Goal: Task Accomplishment & Management: Use online tool/utility

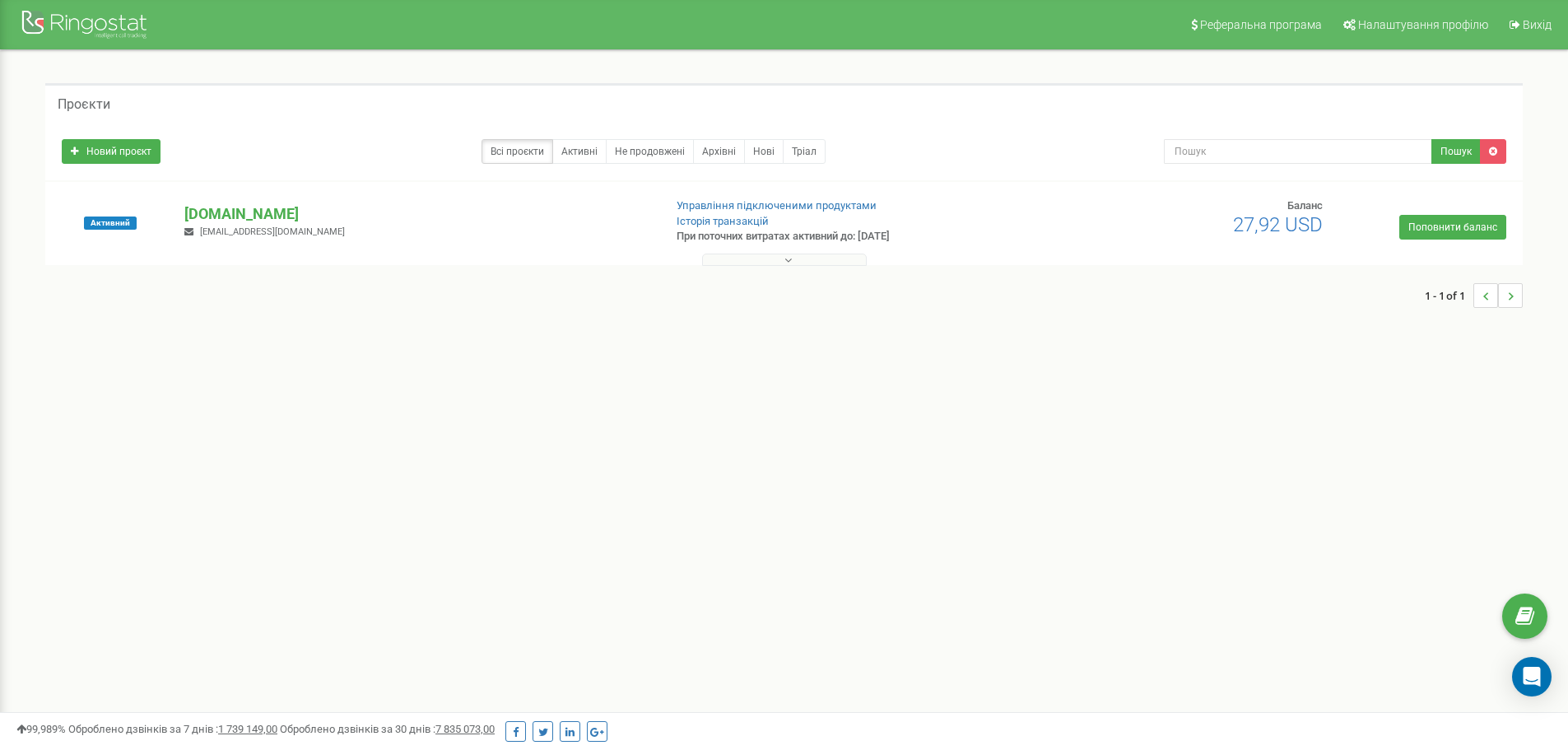
click at [765, 262] on button at bounding box center [784, 260] width 165 height 12
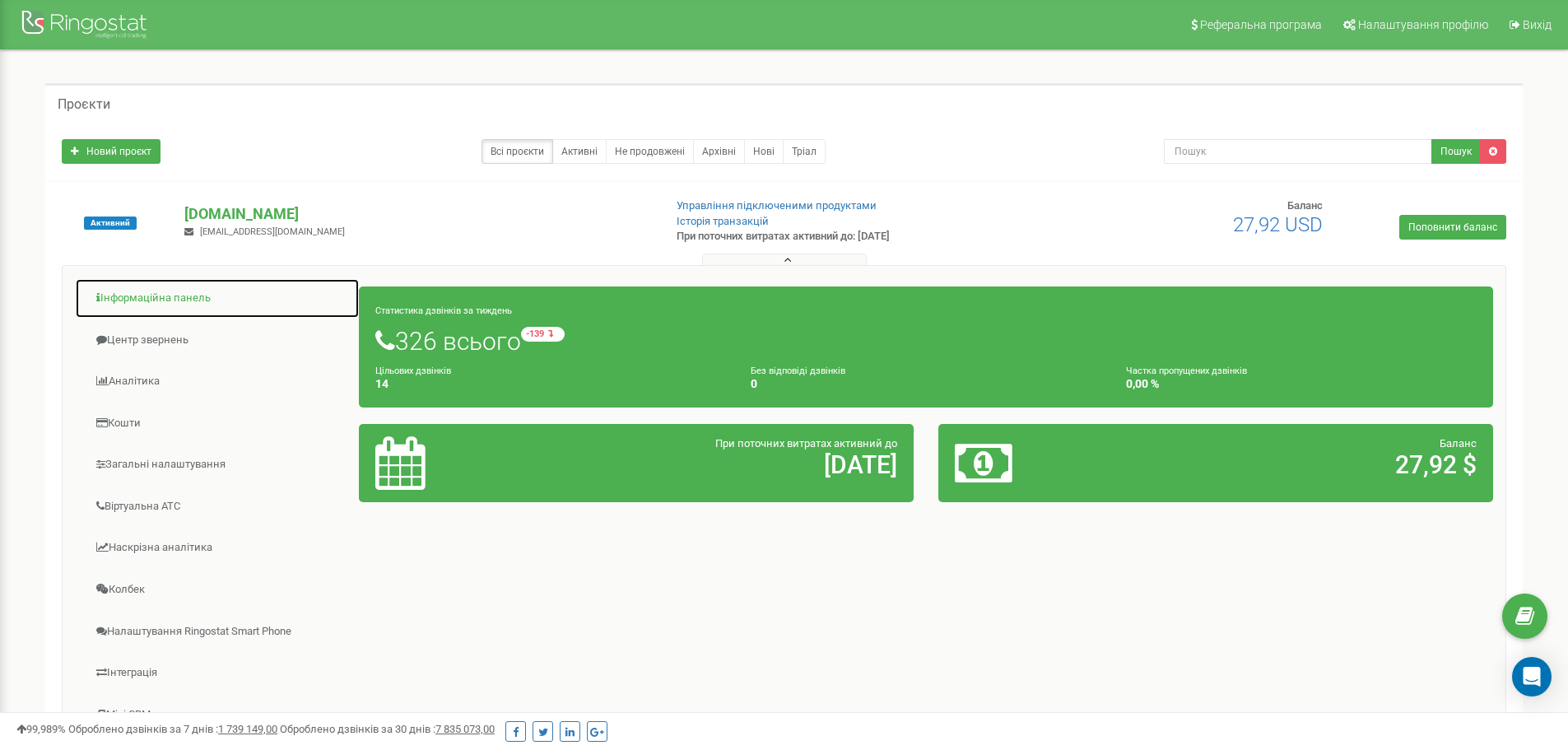
click at [189, 299] on link "Інформаційна панель" at bounding box center [217, 298] width 285 height 40
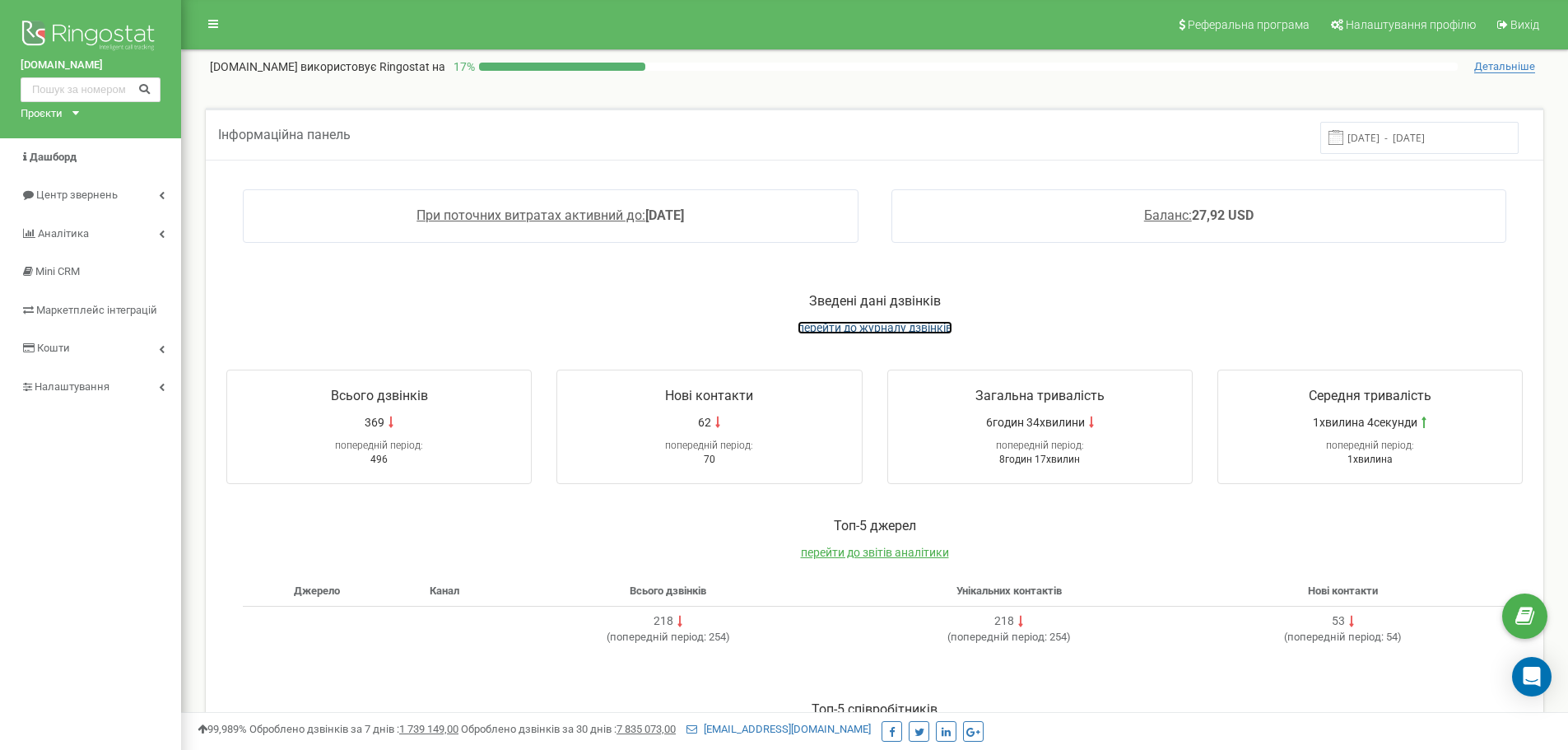
click at [828, 328] on span "перейти до журналу дзвінків" at bounding box center [875, 328] width 154 height 13
